Goal: Navigation & Orientation: Find specific page/section

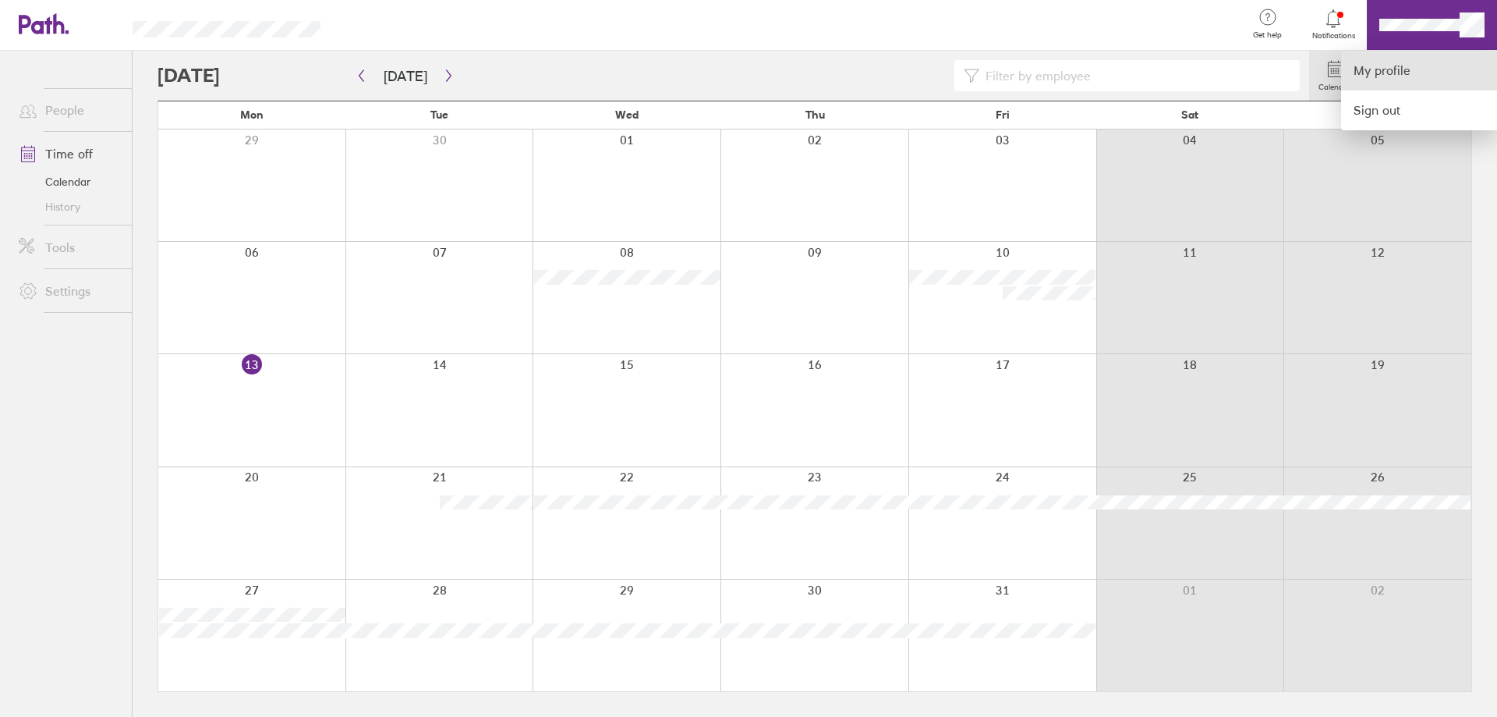
click at [1421, 69] on link "My profile" at bounding box center [1419, 71] width 156 height 40
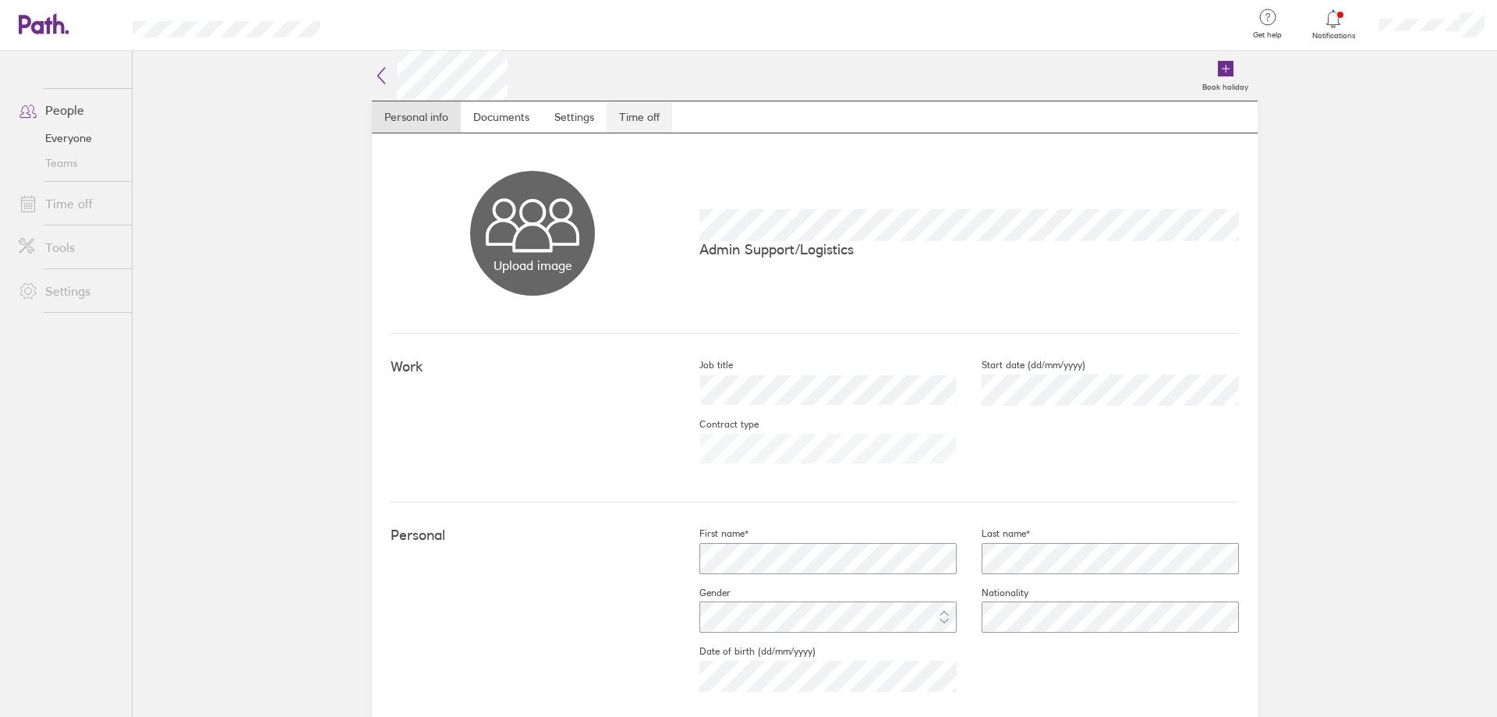
click at [635, 118] on link "Time off" at bounding box center [639, 116] width 65 height 31
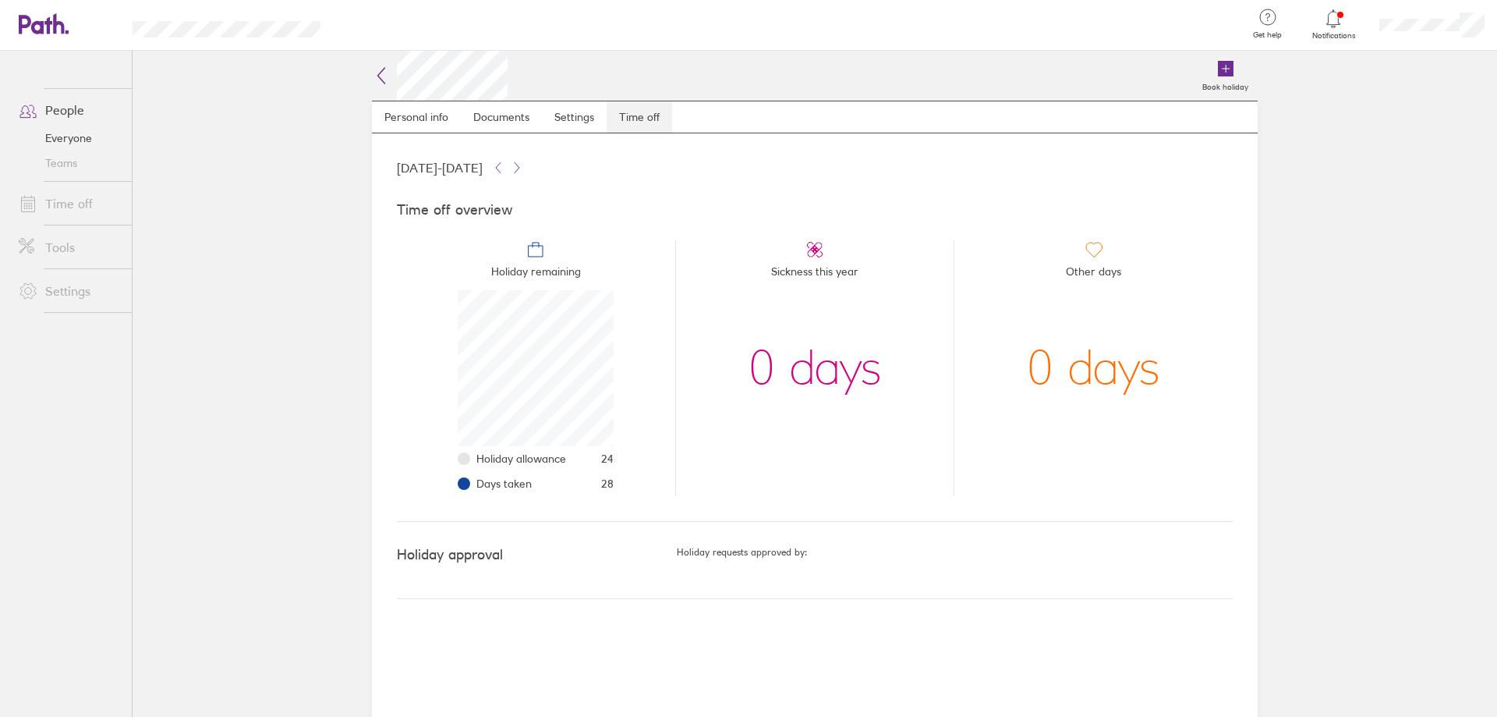
scroll to position [156, 156]
click at [34, 27] on icon at bounding box center [36, 24] width 34 height 19
